Goal: Task Accomplishment & Management: Manage account settings

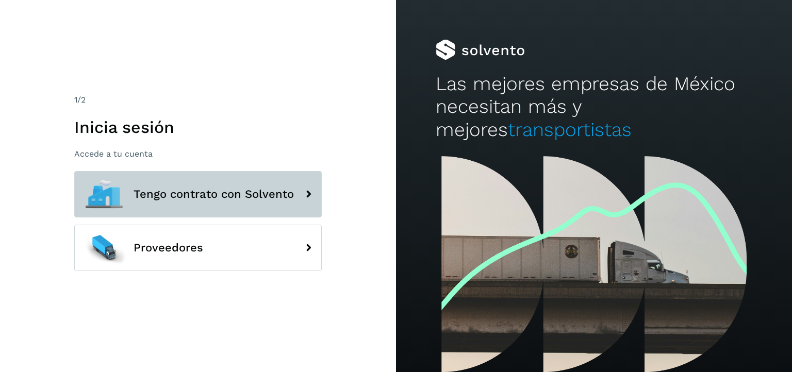
click at [304, 186] on icon at bounding box center [308, 194] width 21 height 21
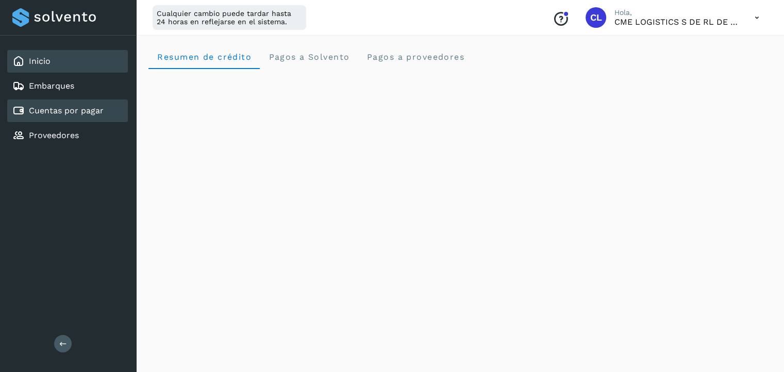
click at [72, 102] on div "Cuentas por pagar" at bounding box center [67, 111] width 121 height 23
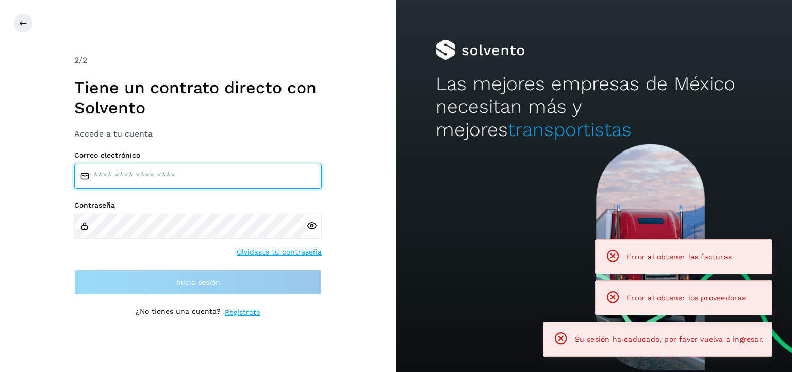
type input "**********"
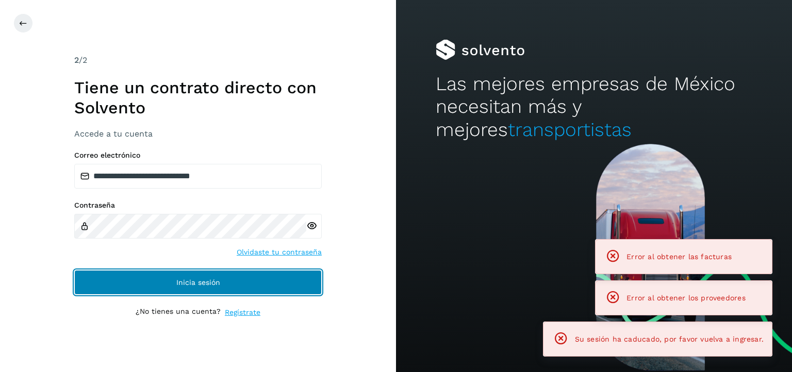
click at [224, 274] on button "Inicia sesión" at bounding box center [198, 282] width 248 height 25
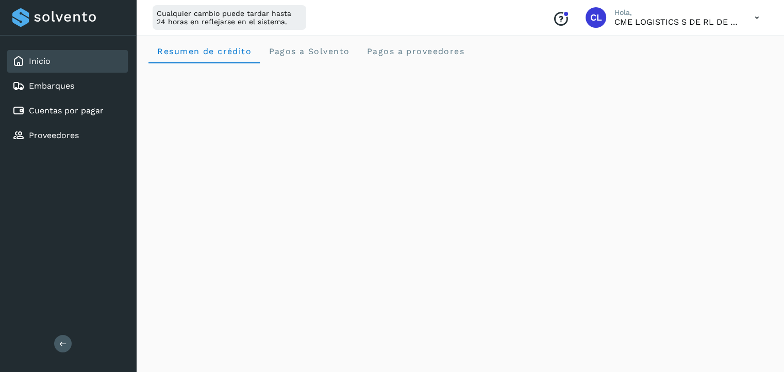
scroll to position [4, 0]
click at [68, 114] on link "Cuentas por pagar" at bounding box center [66, 111] width 75 height 10
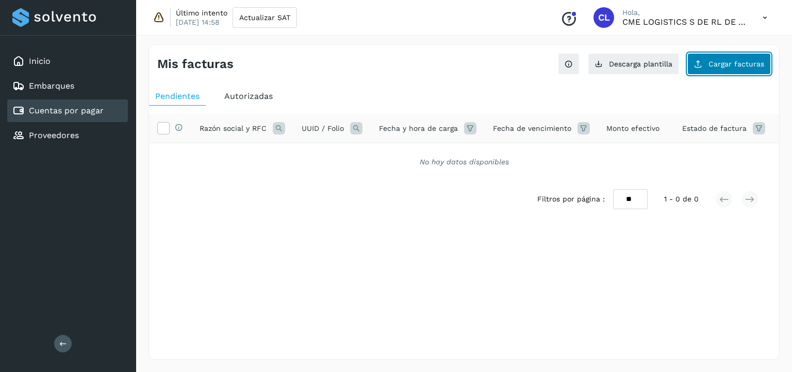
click at [710, 67] on button "Cargar facturas" at bounding box center [729, 64] width 84 height 22
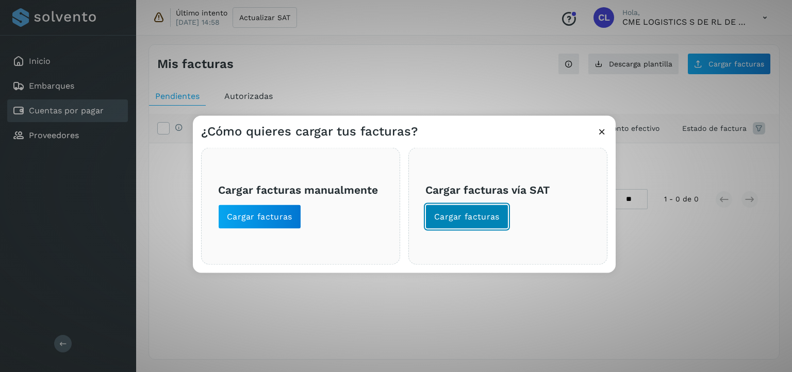
click at [473, 225] on button "Cargar facturas" at bounding box center [466, 217] width 83 height 25
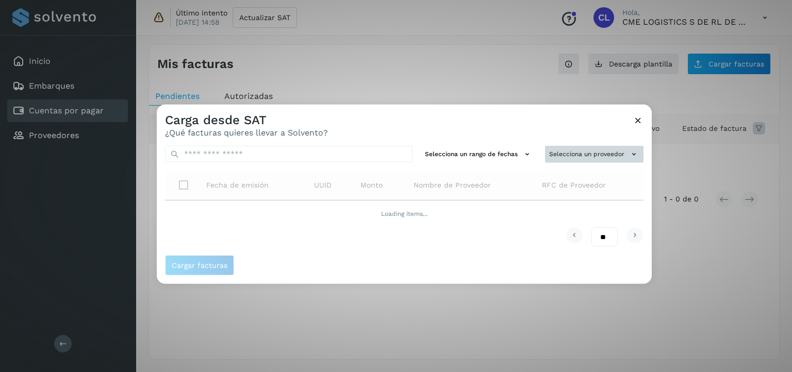
click at [569, 153] on button "Selecciona un proveedor" at bounding box center [594, 154] width 98 height 17
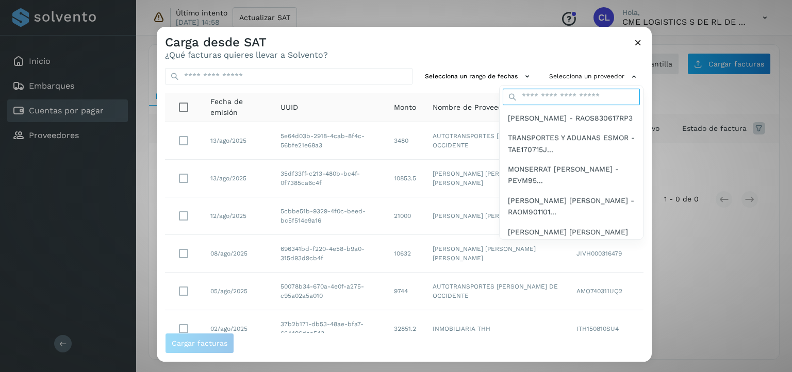
click at [563, 177] on div "SALVADOR RAMIREZ OCHOA - RAOS830617RP3 TRANSPORTES Y ADUANAS ESMOR - TAE170715J…" at bounding box center [571, 162] width 144 height 155
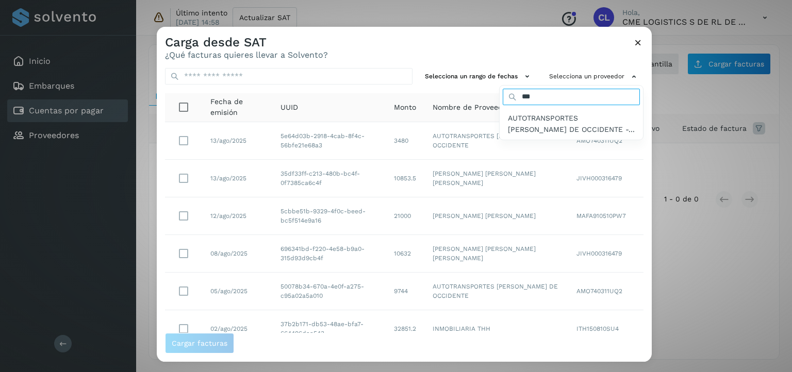
type input "*********"
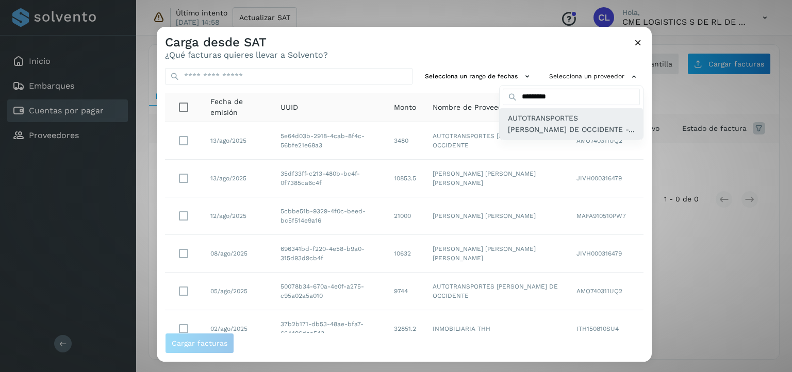
click at [574, 110] on div "AUTOTRANSPORTES MOCTEZUMA DE OCCIDENTE -..." at bounding box center [571, 123] width 143 height 31
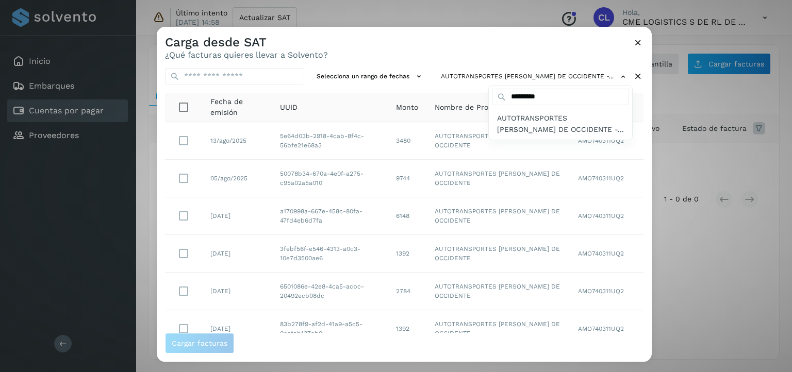
drag, startPoint x: 646, startPoint y: 199, endPoint x: 649, endPoint y: 320, distance: 121.7
click at [649, 320] on div at bounding box center [553, 213] width 792 height 372
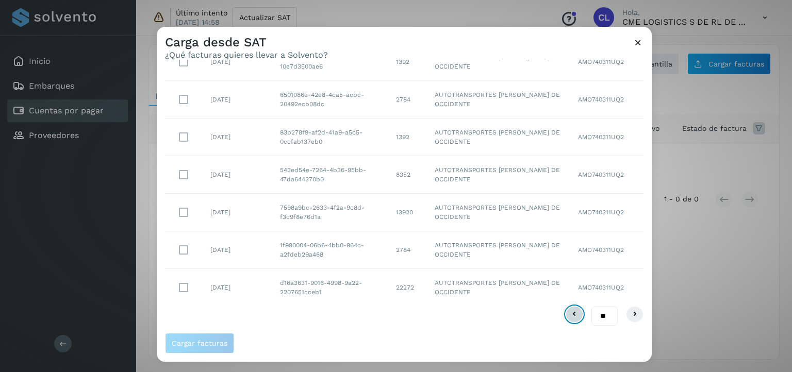
click at [568, 319] on button at bounding box center [575, 314] width 18 height 17
click at [629, 317] on icon at bounding box center [635, 314] width 12 height 12
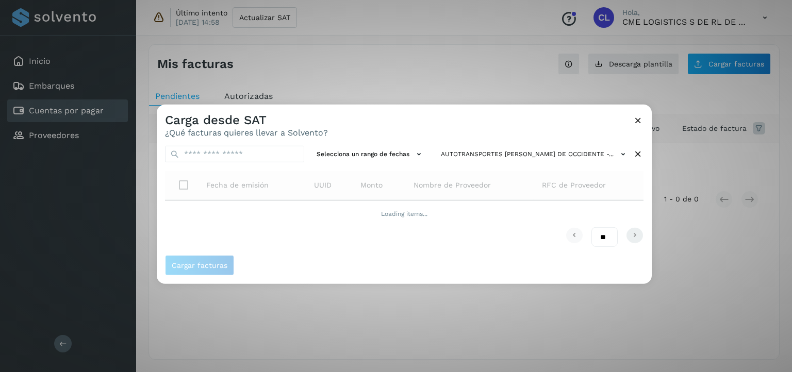
scroll to position [0, 0]
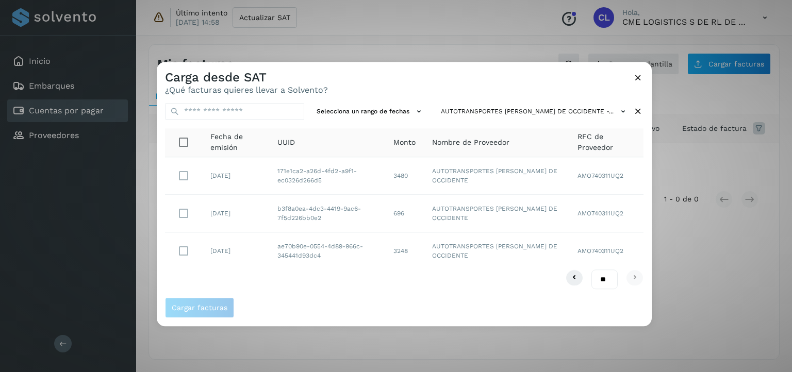
click at [411, 271] on div "** ** **" at bounding box center [404, 280] width 479 height 20
click at [568, 277] on icon at bounding box center [574, 278] width 12 height 12
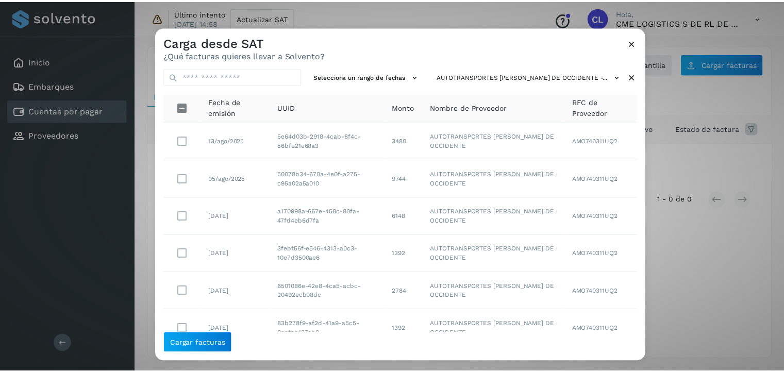
scroll to position [192, 0]
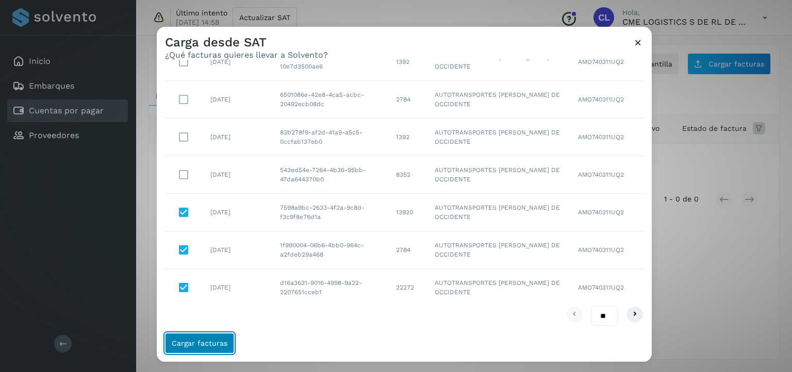
click at [216, 345] on span "Cargar facturas" at bounding box center [200, 343] width 56 height 7
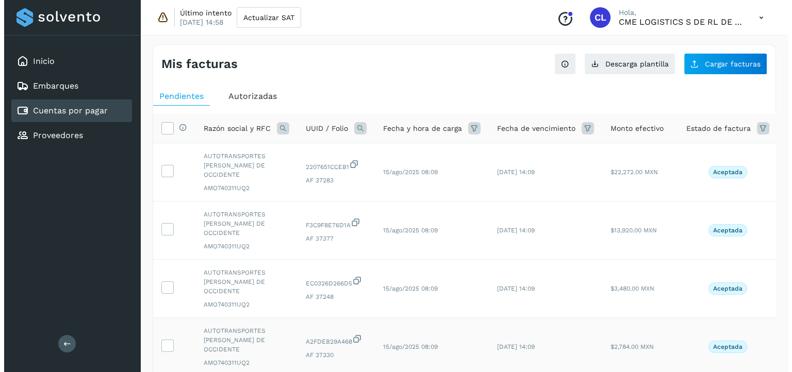
scroll to position [0, 0]
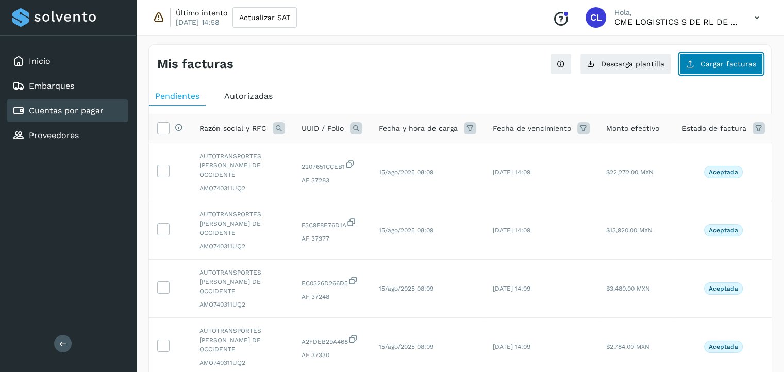
click at [703, 70] on button "Cargar facturas" at bounding box center [722, 64] width 84 height 22
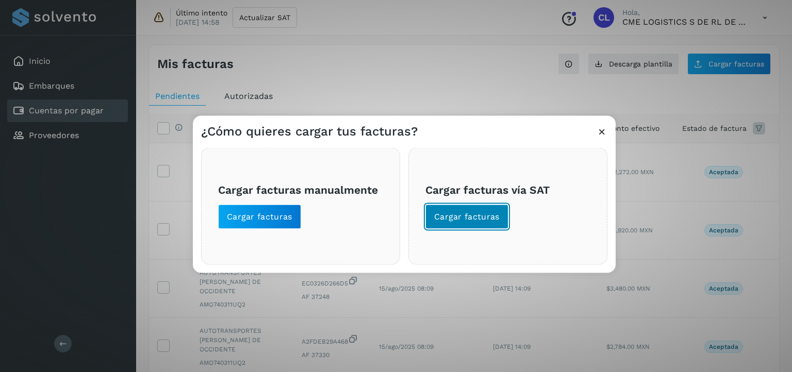
click at [481, 227] on button "Cargar facturas" at bounding box center [466, 217] width 83 height 25
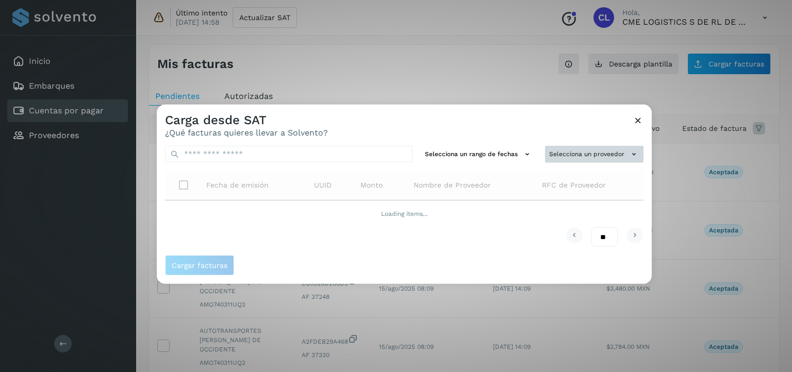
click at [593, 156] on button "Selecciona un proveedor" at bounding box center [594, 154] width 98 height 17
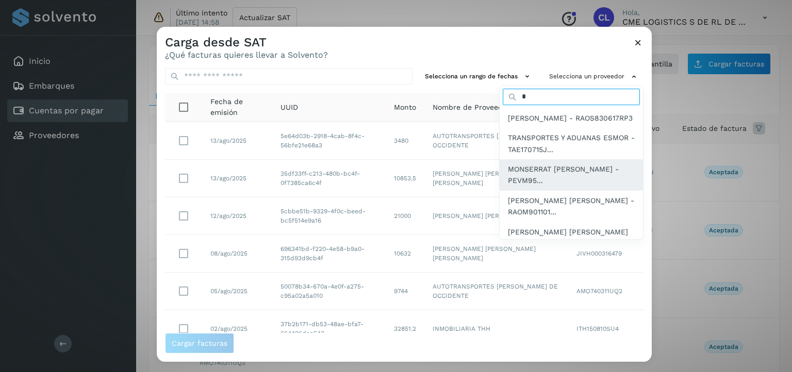
click at [577, 179] on div "* SALVADOR RAMIREZ OCHOA - RAOS830617RP3 TRANSPORTES Y ADUANAS ESMOR - TAE17071…" at bounding box center [571, 162] width 144 height 155
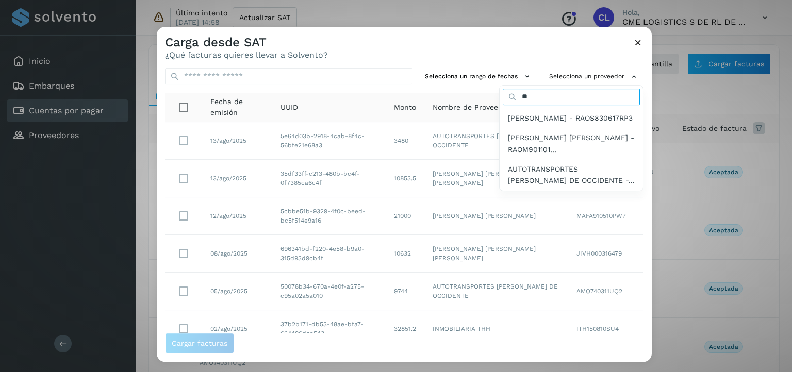
type input "*"
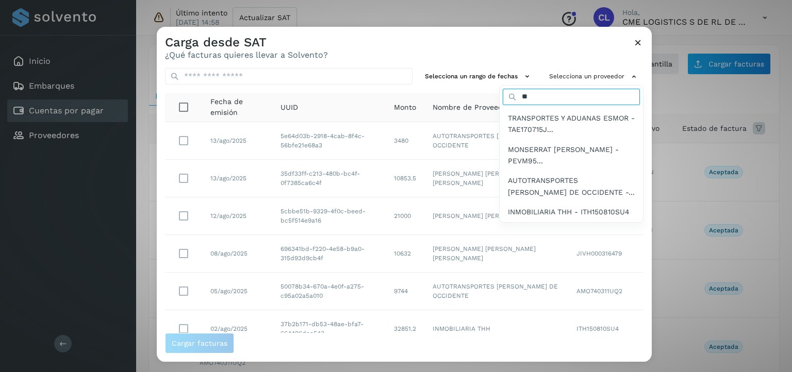
type input "*********"
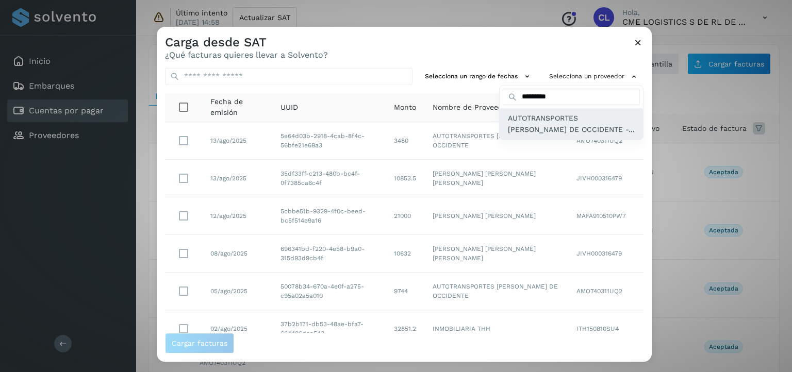
click at [588, 119] on span "AUTOTRANSPORTES MOCTEZUMA DE OCCIDENTE -..." at bounding box center [571, 123] width 127 height 23
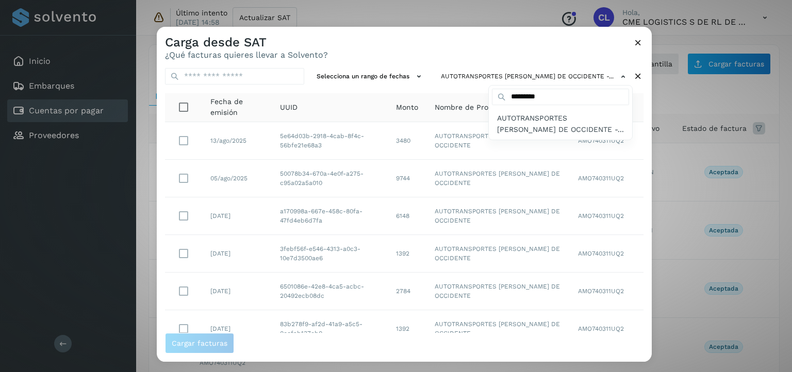
drag, startPoint x: 648, startPoint y: 141, endPoint x: 644, endPoint y: 223, distance: 82.1
click at [644, 223] on div at bounding box center [553, 213] width 792 height 372
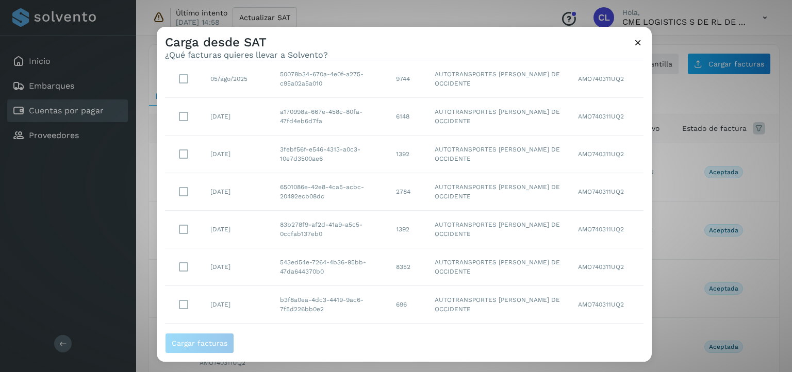
scroll to position [155, 0]
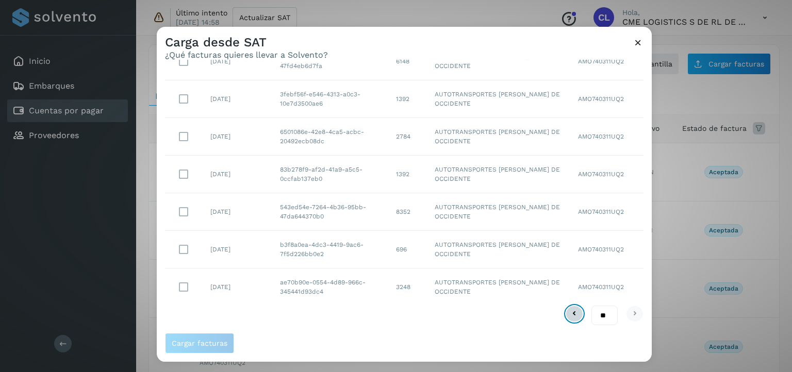
click at [570, 311] on icon at bounding box center [574, 314] width 12 height 12
click at [636, 48] on button at bounding box center [638, 44] width 11 height 13
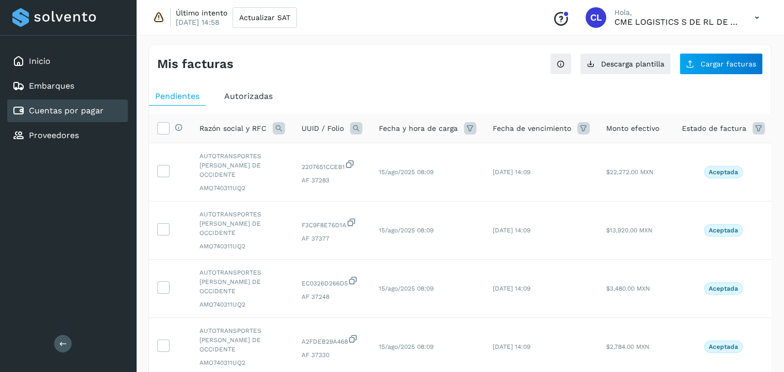
click at [271, 95] on span "Autorizadas" at bounding box center [248, 96] width 48 height 10
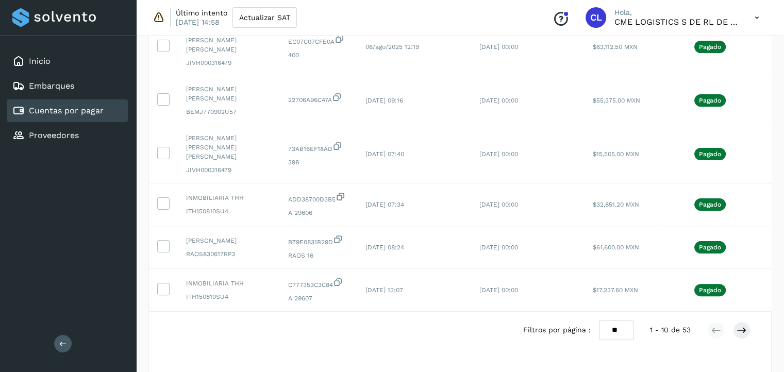
scroll to position [335, 0]
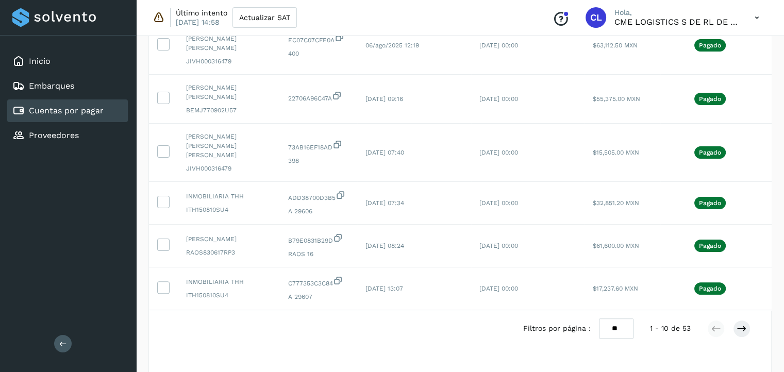
click at [619, 319] on select "** ** **" at bounding box center [616, 329] width 35 height 20
click at [617, 319] on select "** ** **" at bounding box center [616, 329] width 35 height 20
select select "**"
click at [599, 319] on select "** ** **" at bounding box center [616, 329] width 35 height 20
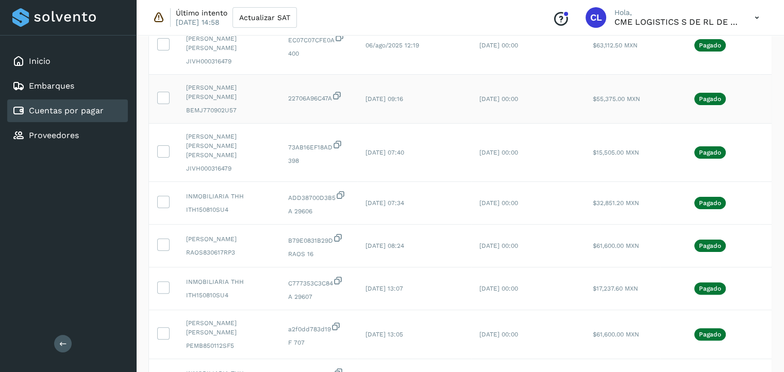
scroll to position [0, 0]
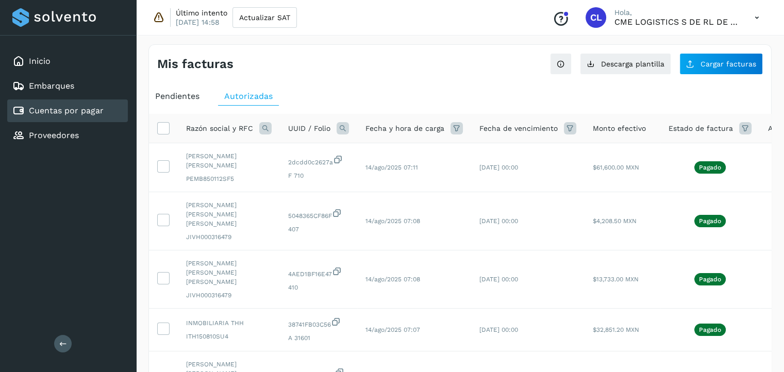
click at [265, 129] on icon at bounding box center [265, 128] width 12 height 12
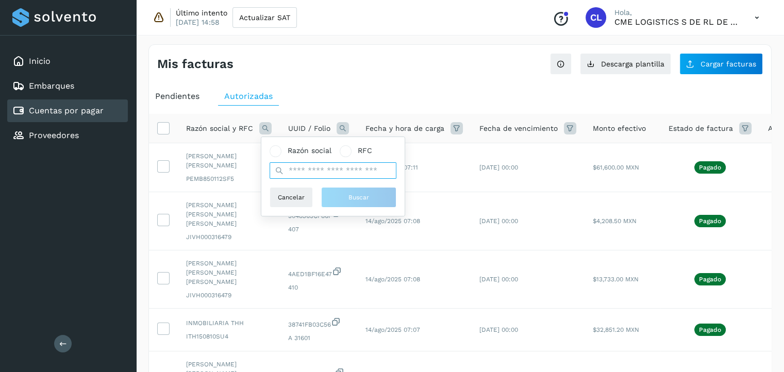
click at [342, 174] on input "text" at bounding box center [333, 170] width 127 height 17
type input "*********"
click at [373, 196] on button "Buscar" at bounding box center [358, 197] width 75 height 21
select select "**"
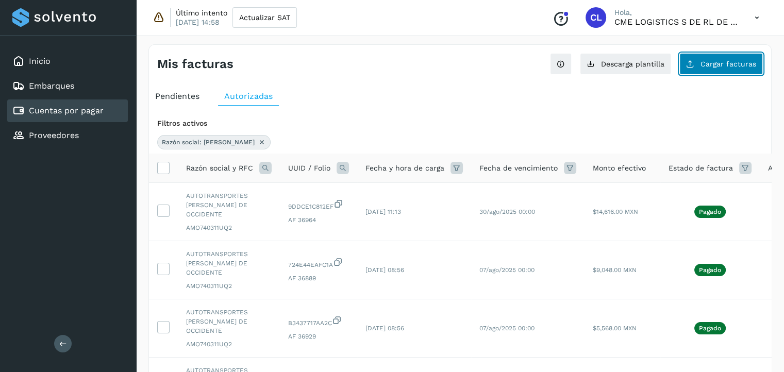
click at [725, 62] on span "Cargar facturas" at bounding box center [729, 63] width 56 height 7
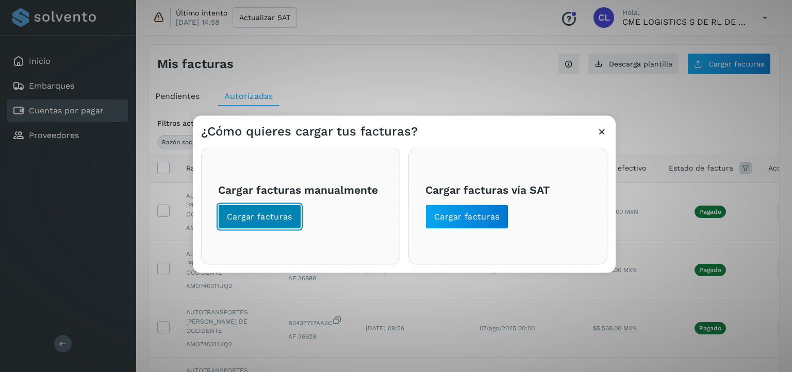
click at [284, 224] on button "Cargar facturas" at bounding box center [259, 217] width 83 height 25
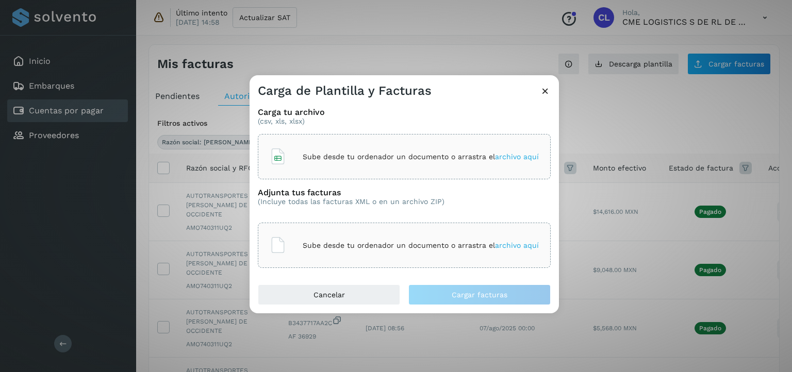
click at [623, 115] on div "Carga de Plantilla y Facturas Carga tu archivo (csv, xls, xlsx) Sube desde tu o…" at bounding box center [396, 186] width 792 height 372
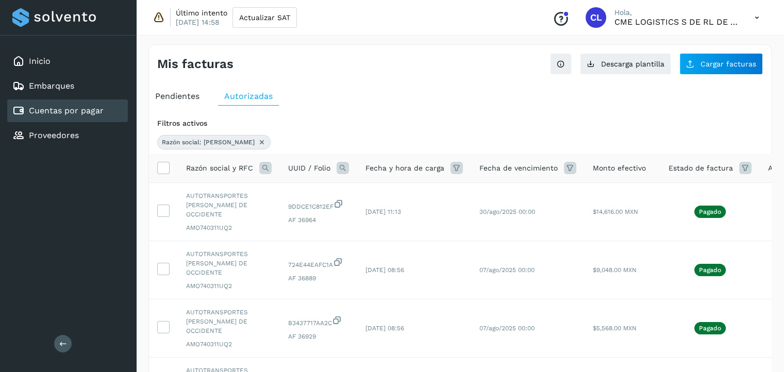
click at [193, 98] on span "Pendientes" at bounding box center [177, 96] width 44 height 10
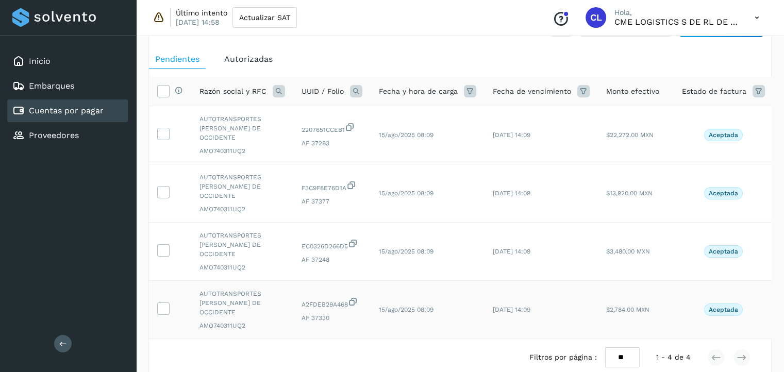
scroll to position [35, 0]
click at [163, 310] on icon at bounding box center [163, 310] width 11 height 11
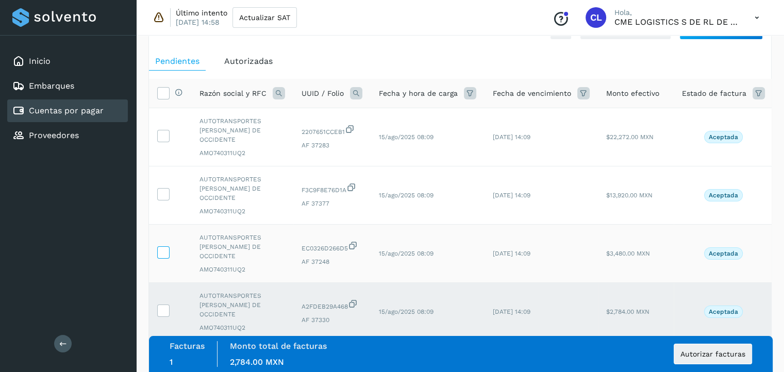
click at [161, 253] on icon at bounding box center [163, 251] width 11 height 11
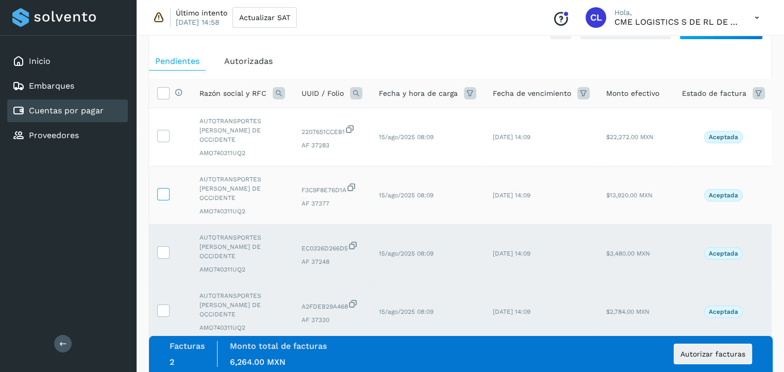
click at [167, 189] on icon at bounding box center [163, 193] width 11 height 11
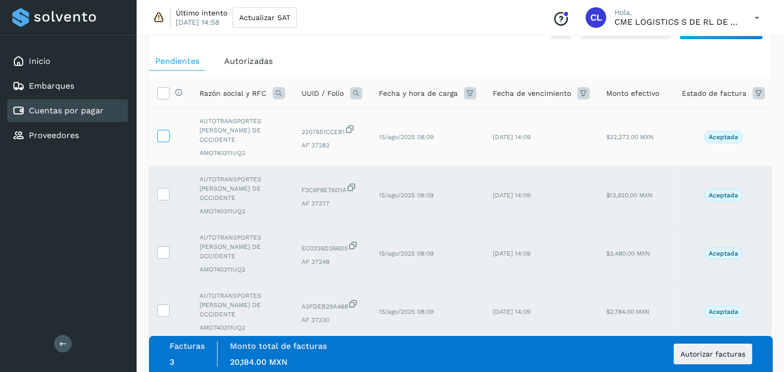
click at [164, 130] on icon at bounding box center [163, 135] width 11 height 11
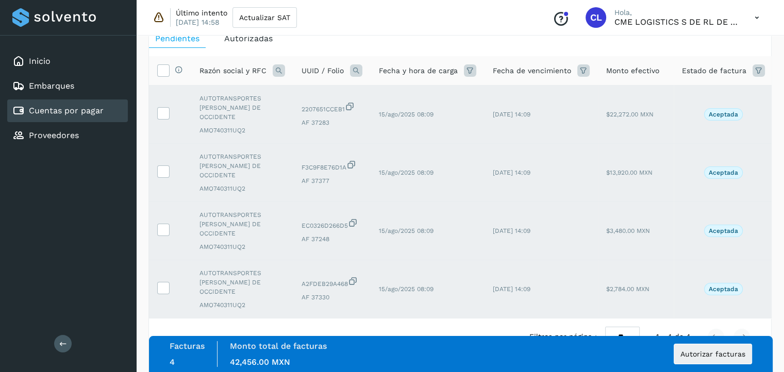
scroll to position [57, 0]
click at [325, 122] on span "AF 37283" at bounding box center [332, 123] width 61 height 9
copy span "37283"
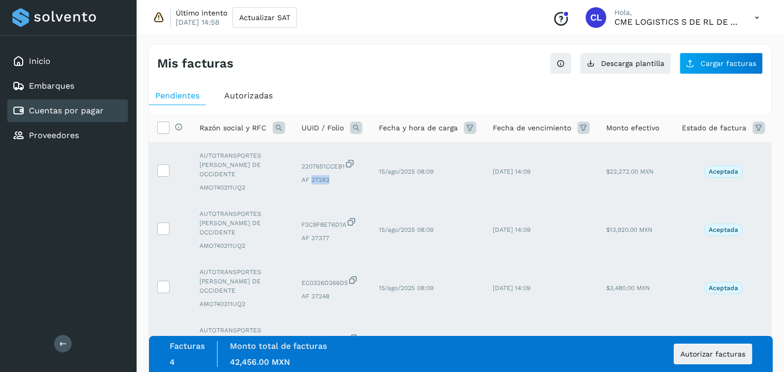
scroll to position [3, 0]
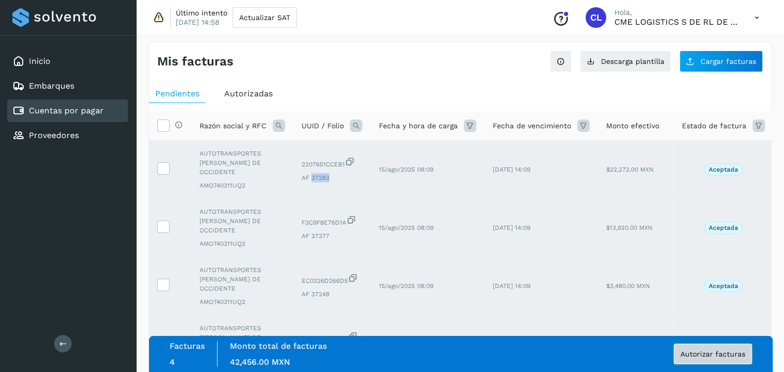
click at [730, 357] on span "Autorizar facturas" at bounding box center [713, 354] width 65 height 7
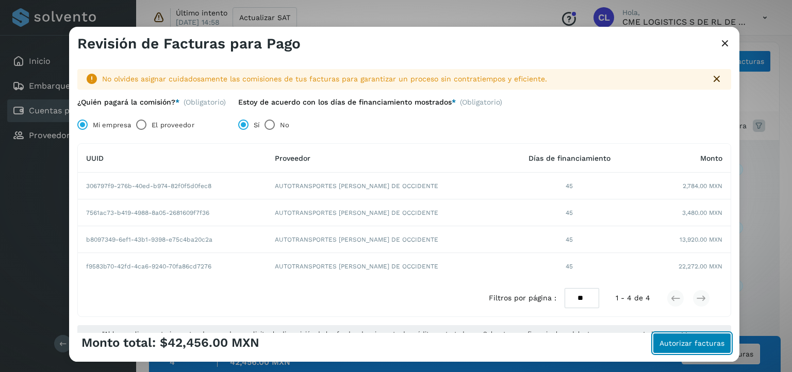
click at [678, 344] on span "Autorizar facturas" at bounding box center [692, 343] width 65 height 7
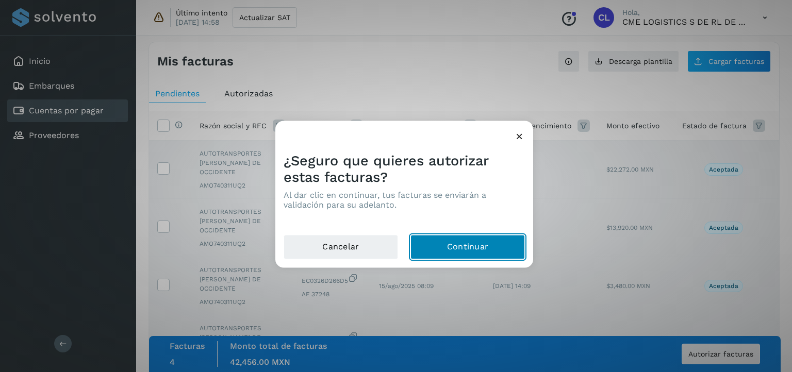
click at [449, 244] on button "Continuar" at bounding box center [467, 247] width 114 height 25
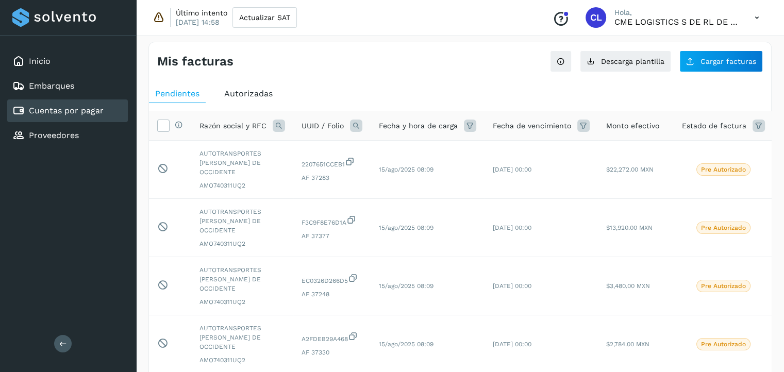
click at [235, 95] on span "Autorizadas" at bounding box center [248, 94] width 48 height 10
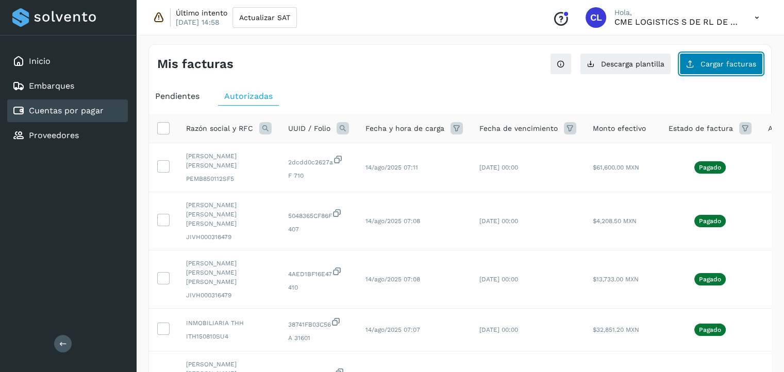
click at [707, 69] on button "Cargar facturas" at bounding box center [722, 64] width 84 height 22
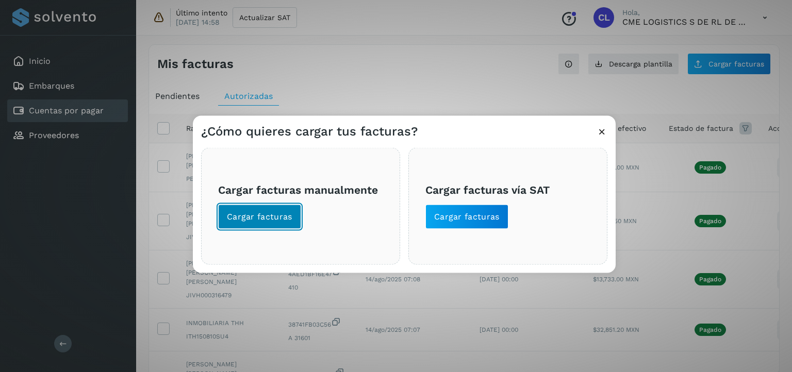
click at [273, 217] on span "Cargar facturas" at bounding box center [259, 216] width 65 height 11
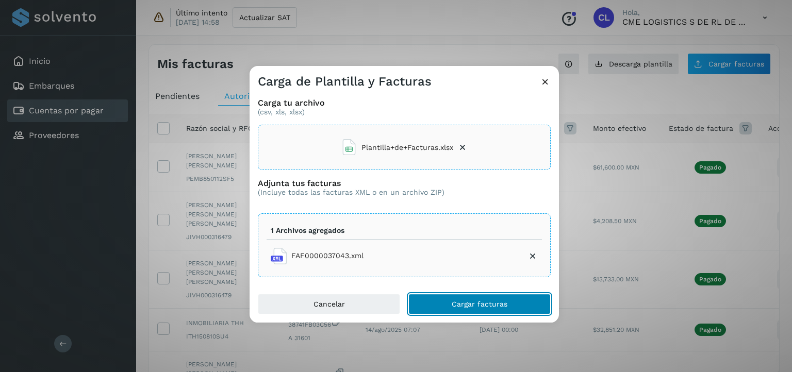
click at [484, 305] on span "Cargar facturas" at bounding box center [480, 304] width 56 height 7
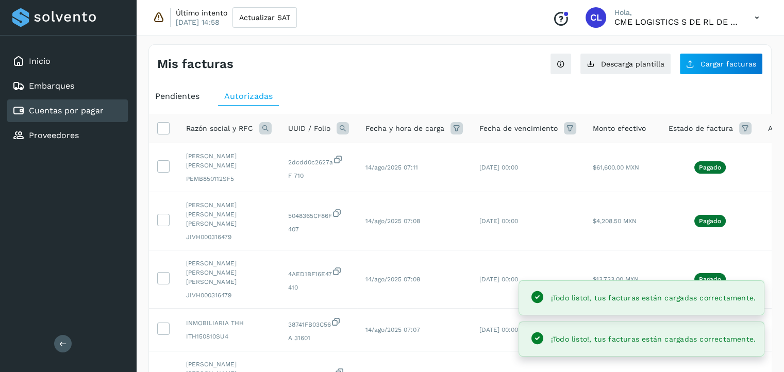
click at [181, 95] on span "Pendientes" at bounding box center [177, 96] width 44 height 10
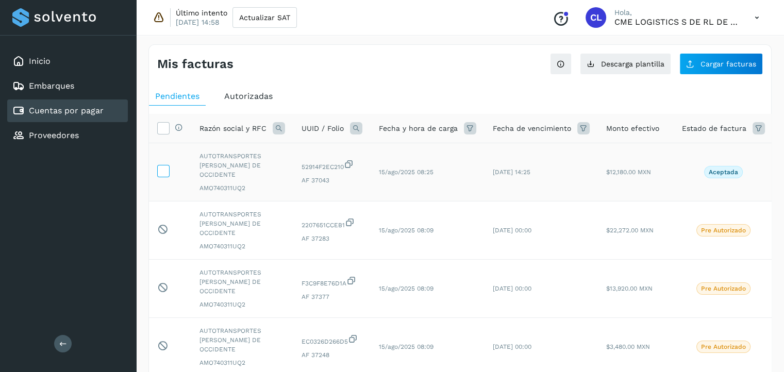
click at [165, 174] on icon at bounding box center [163, 170] width 11 height 11
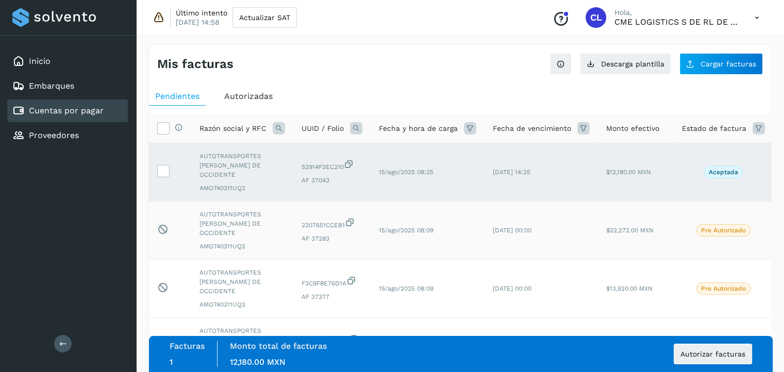
scroll to position [157, 0]
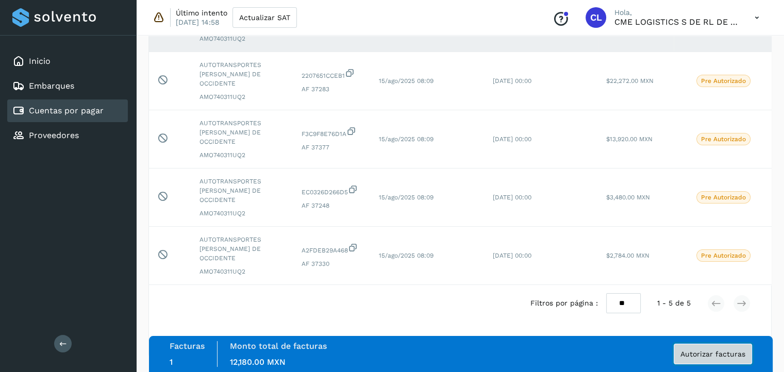
click at [705, 355] on span "Autorizar facturas" at bounding box center [713, 354] width 65 height 7
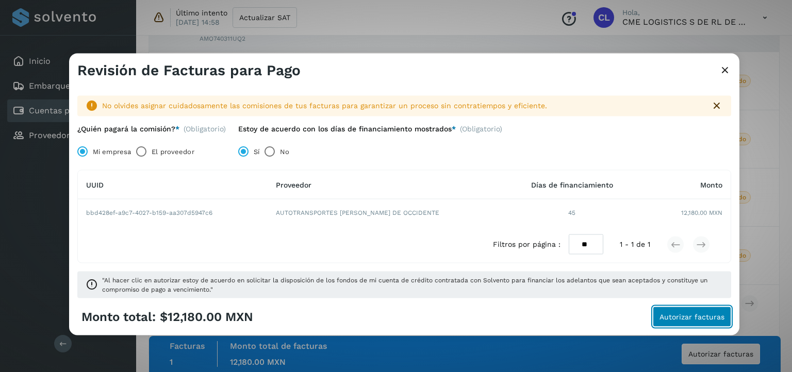
click at [689, 314] on span "Autorizar facturas" at bounding box center [692, 316] width 65 height 7
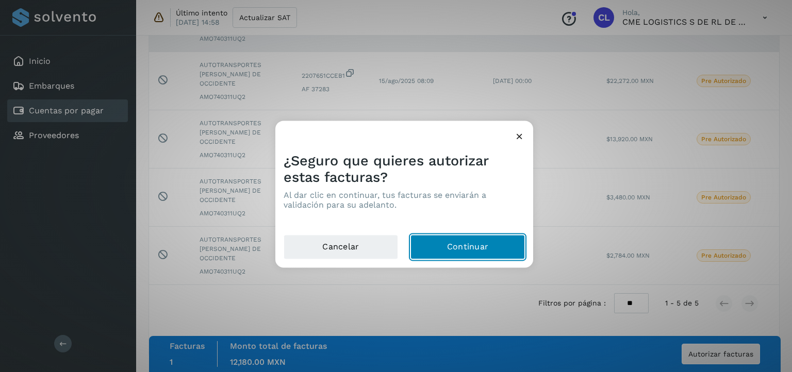
click at [435, 253] on button "Continuar" at bounding box center [467, 247] width 114 height 25
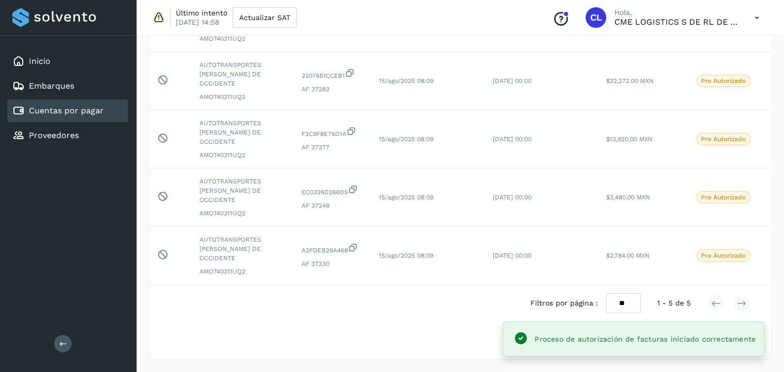
scroll to position [0, 0]
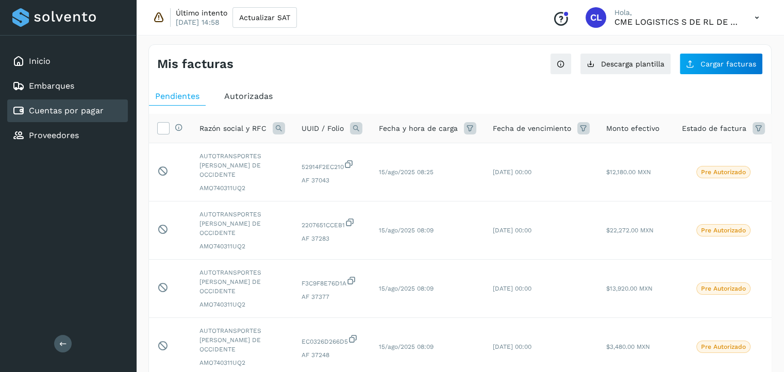
click at [402, 111] on div "Selecciona todas las facturas disponibles para autorización Razón social y RFC …" at bounding box center [460, 305] width 622 height 399
click at [58, 68] on div "Inicio" at bounding box center [67, 61] width 121 height 23
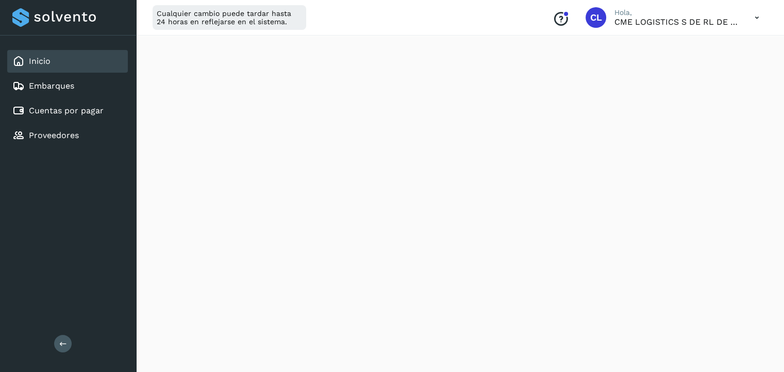
scroll to position [192, 0]
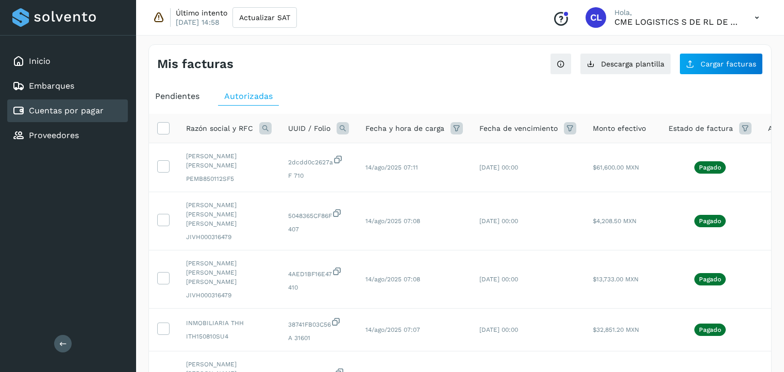
select select "**"
